Goal: Task Accomplishment & Management: Complete application form

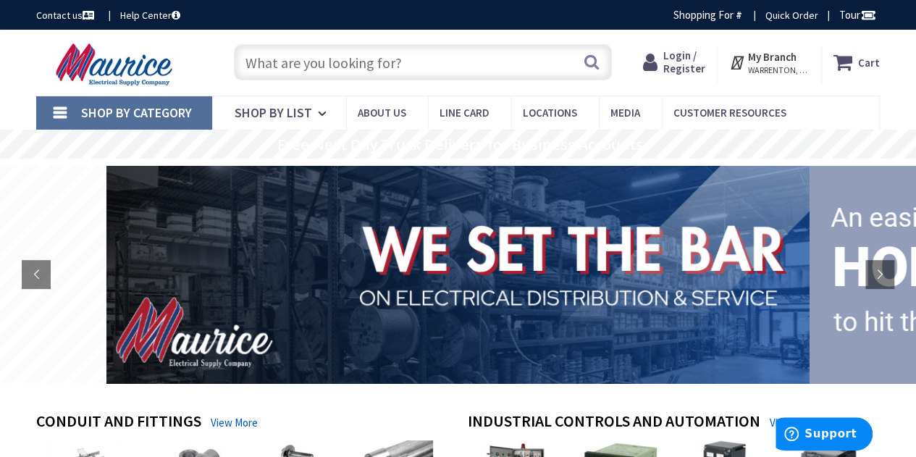
click at [663, 61] on icon at bounding box center [653, 62] width 20 height 26
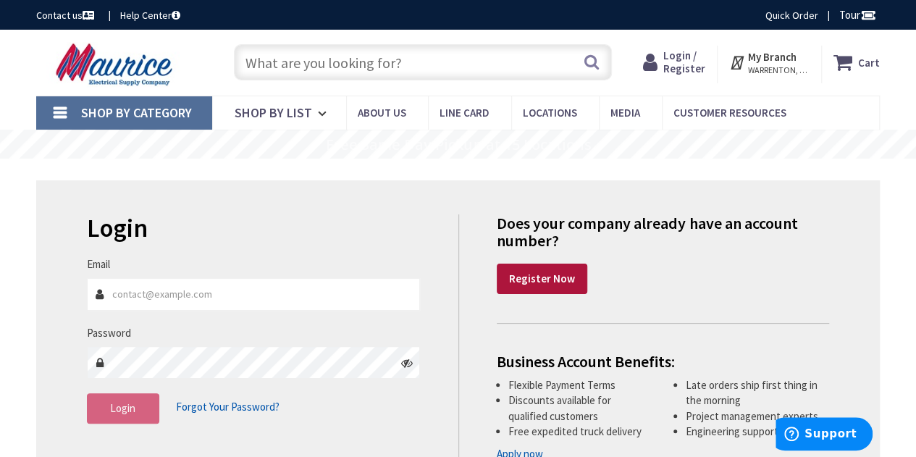
click at [553, 279] on strong "Register Now" at bounding box center [542, 279] width 66 height 14
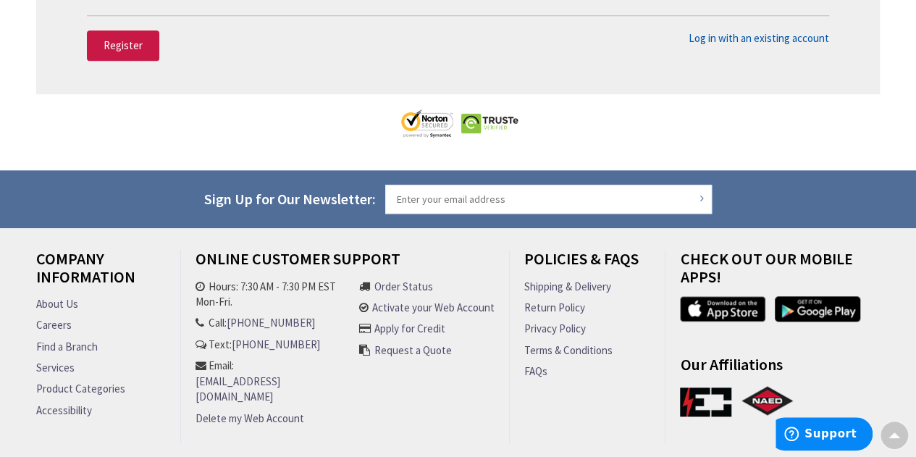
scroll to position [737, 0]
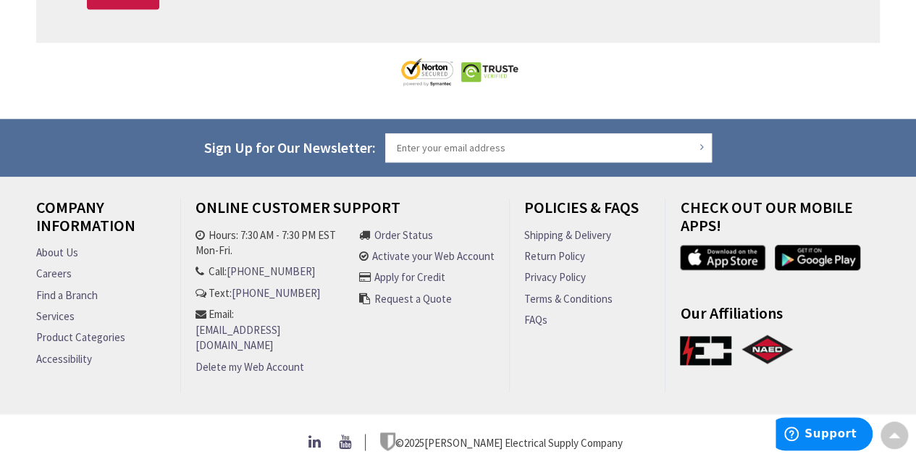
click at [439, 276] on link "Apply for Credit" at bounding box center [409, 276] width 71 height 15
